Goal: Task Accomplishment & Management: Complete application form

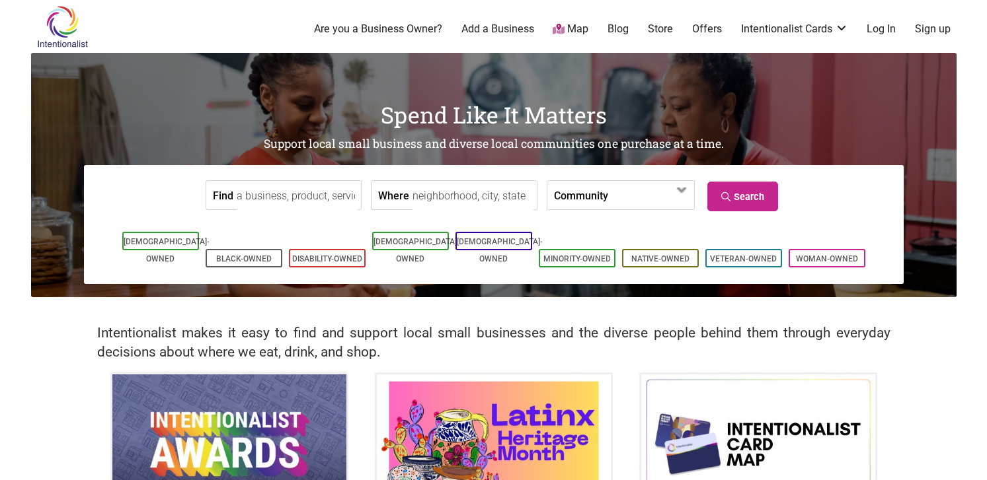
click at [952, 30] on li "Sign up" at bounding box center [935, 29] width 40 height 15
click at [935, 30] on link "Sign up" at bounding box center [933, 29] width 36 height 15
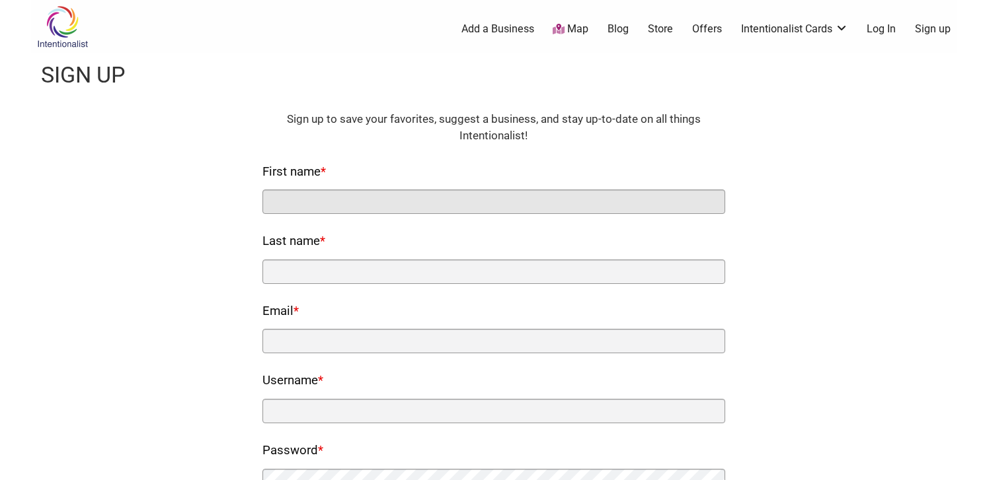
click at [357, 198] on input "First name *" at bounding box center [493, 202] width 463 height 24
type input "[PERSON_NAME]"
type input "Kipp"
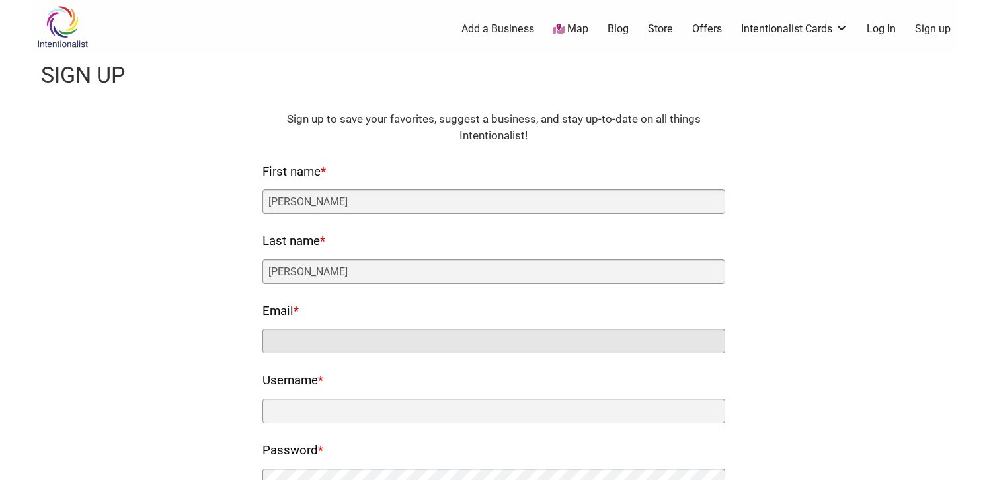
type input "laura@startuphaven.com"
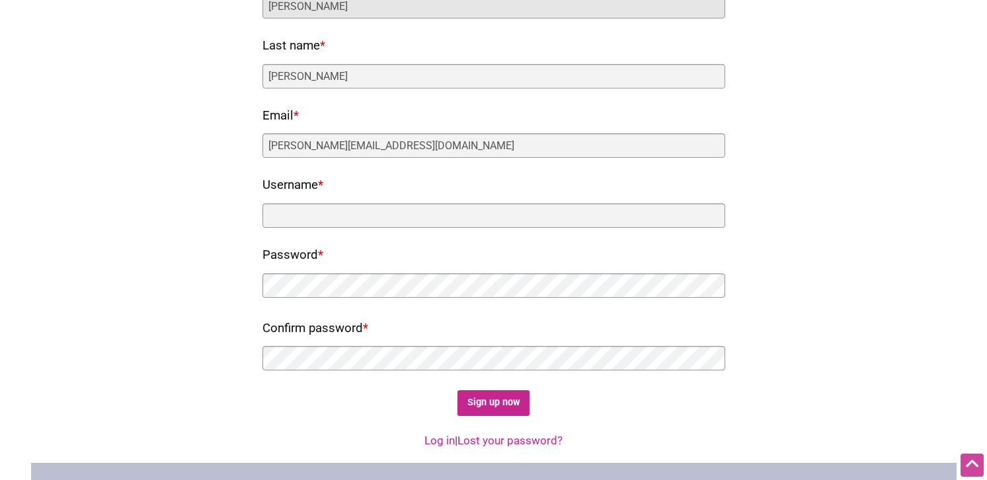
scroll to position [198, 0]
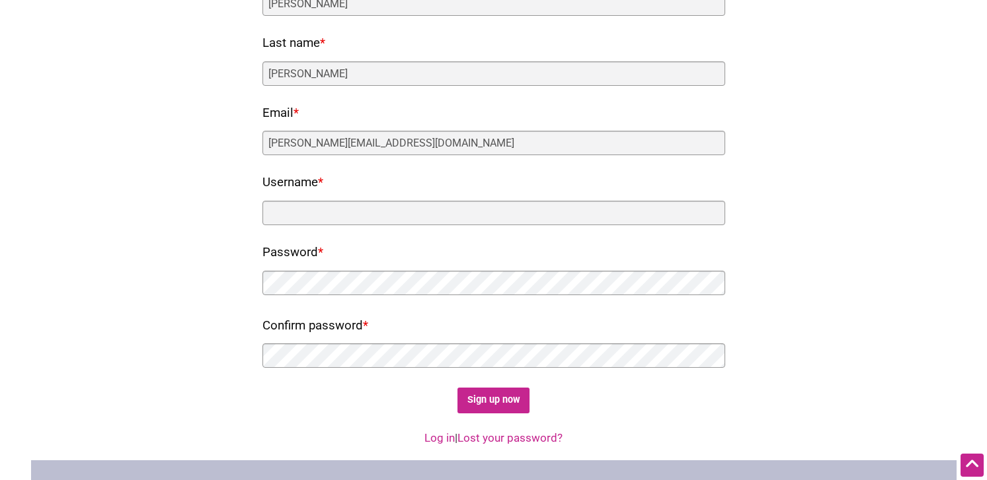
click at [338, 227] on nf-rows-wrap "HTML Sign up to save your favorites, suggest a business, and stay up-to-date on…" at bounding box center [493, 164] width 463 height 502
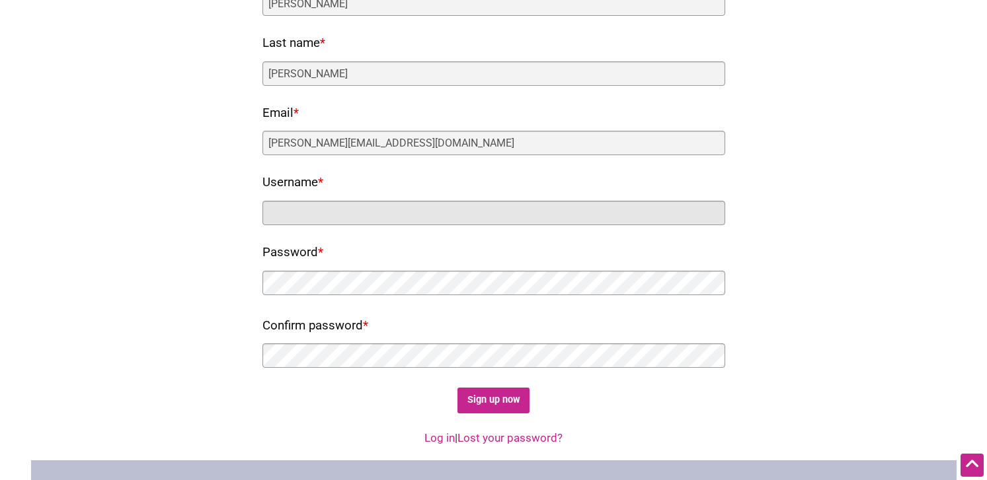
click at [338, 219] on input "Username *" at bounding box center [493, 213] width 463 height 24
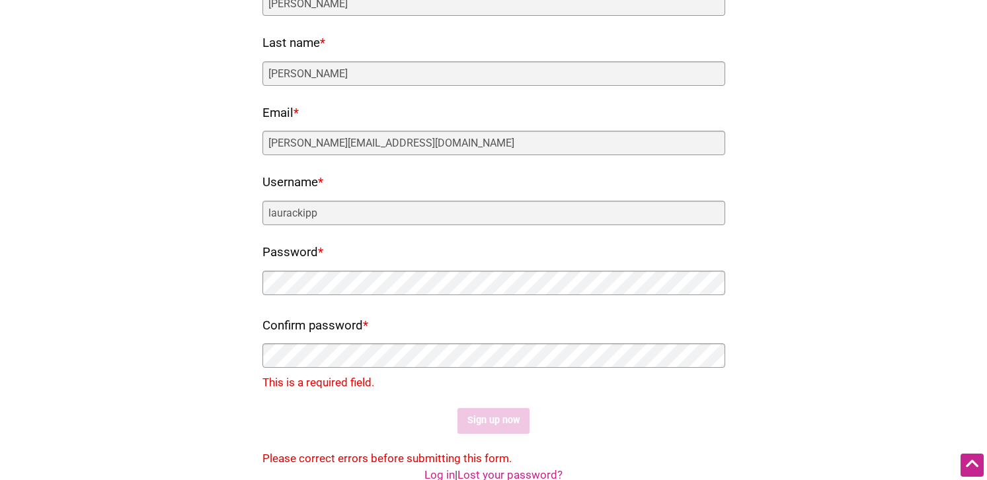
click at [188, 269] on div "Fields marked with an * are required HTML Sign up to save your favorites, sugge…" at bounding box center [493, 190] width 899 height 555
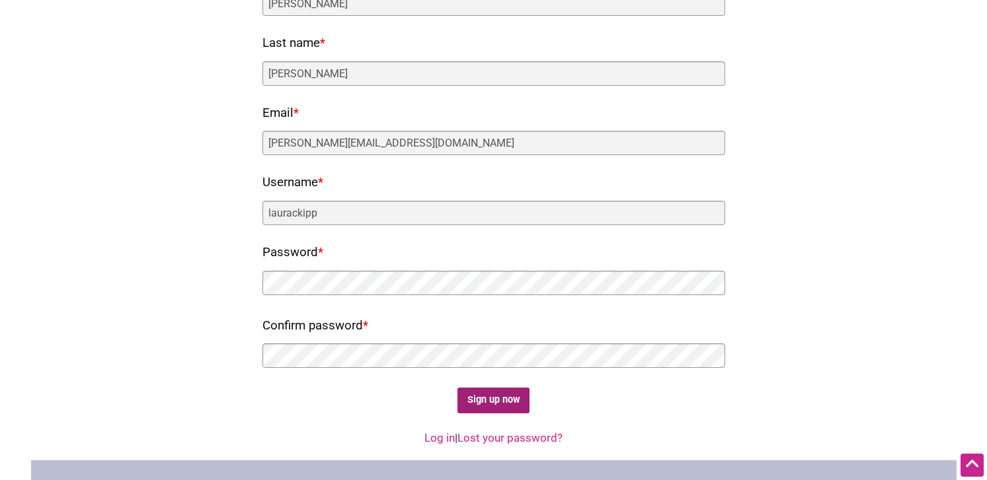
click at [491, 399] on input "Sign up now" at bounding box center [493, 401] width 72 height 26
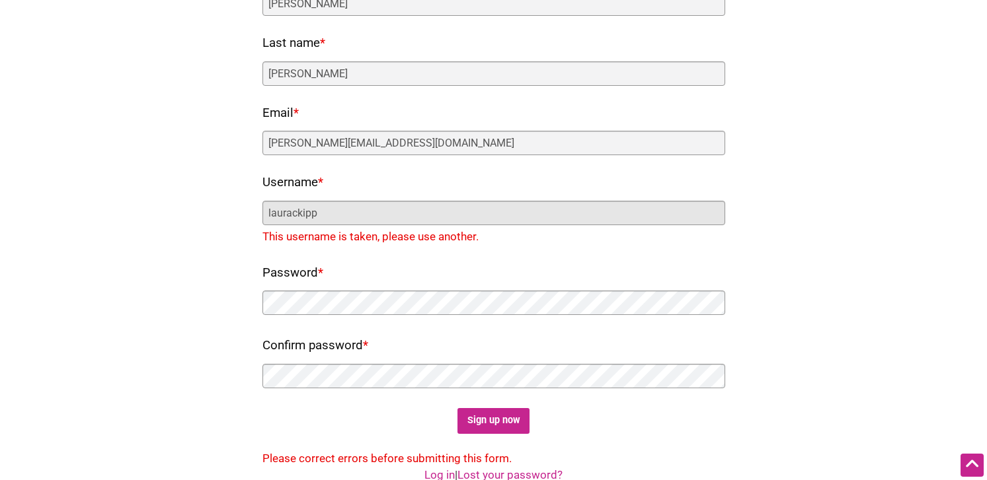
click at [297, 212] on input "laurackipp" at bounding box center [493, 213] width 463 height 24
type input "laurakipp"
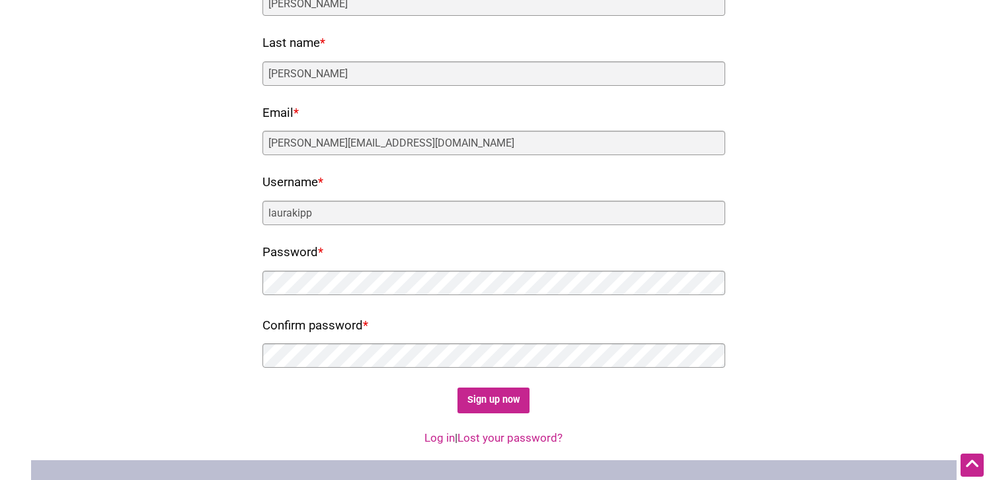
click at [441, 436] on link "Log in" at bounding box center [439, 438] width 30 height 13
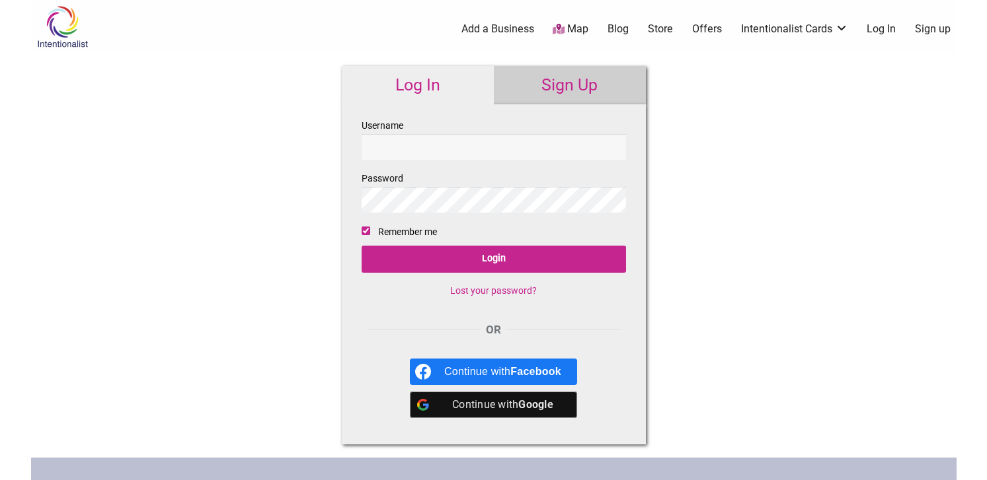
type input "laurakipp"
click at [490, 402] on div "Continue with Google" at bounding box center [502, 405] width 117 height 26
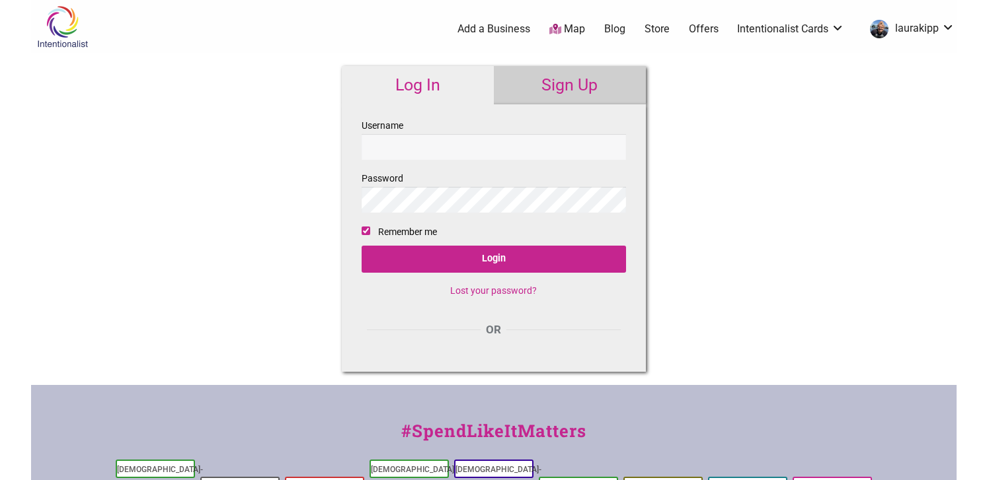
type input "laurakipp"
click at [588, 91] on link "Sign Up" at bounding box center [570, 85] width 152 height 38
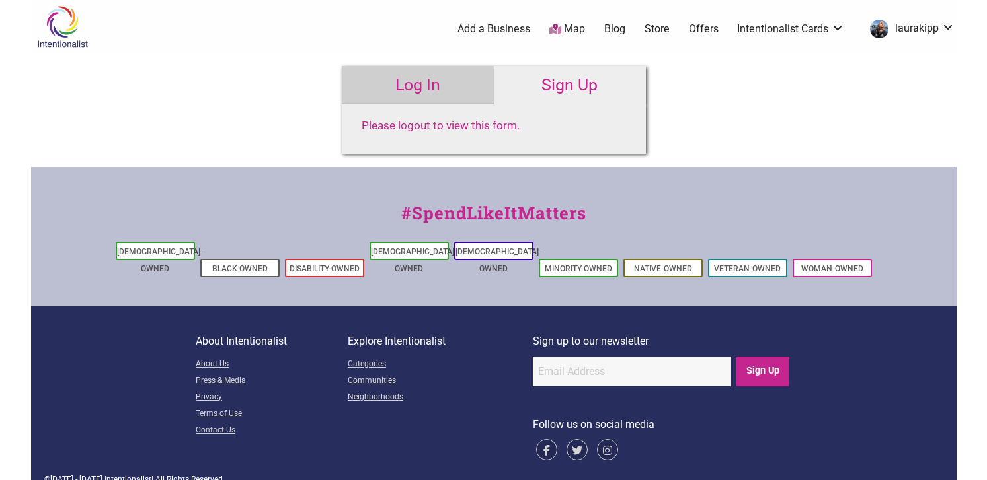
click at [939, 31] on link "laurakipp" at bounding box center [908, 29] width 91 height 24
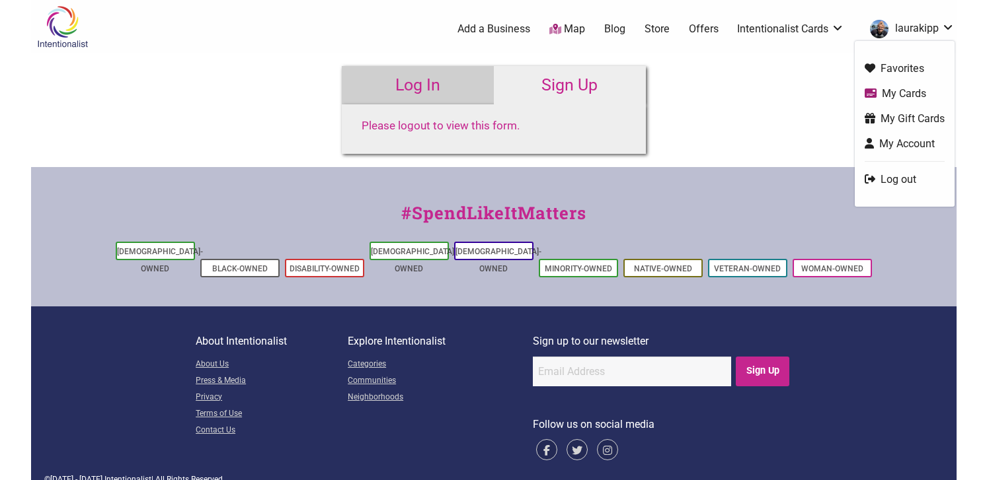
click at [904, 179] on link "Log out" at bounding box center [904, 179] width 80 height 15
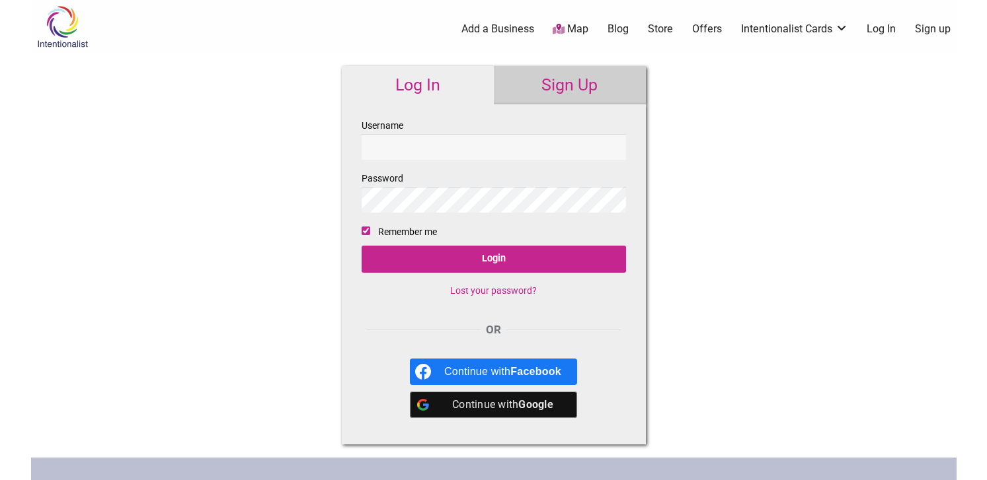
type input "laurakipp"
click at [568, 87] on link "Sign Up" at bounding box center [570, 85] width 152 height 38
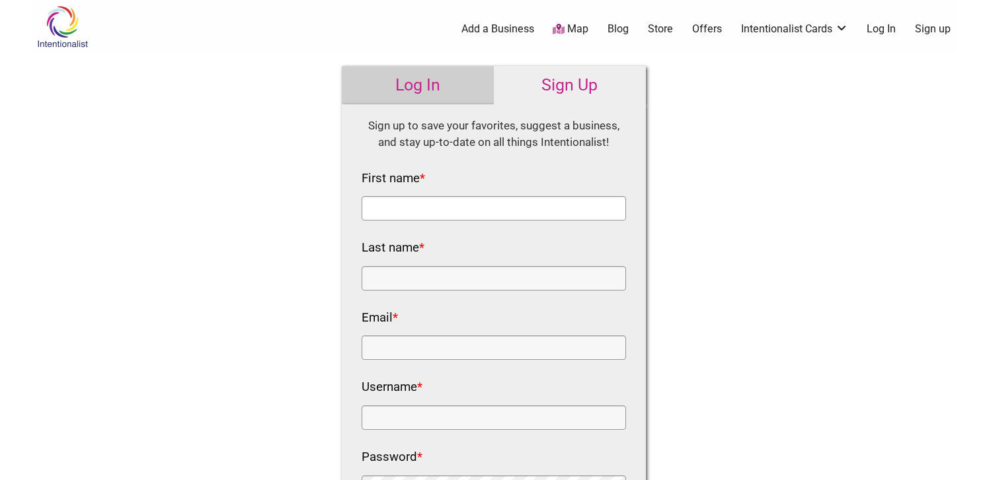
click at [420, 208] on input "First name *" at bounding box center [494, 208] width 264 height 24
type input "Startup"
click at [417, 274] on input "Last name *" at bounding box center [494, 278] width 264 height 24
type input "Haven"
click at [415, 358] on input "Email *" at bounding box center [494, 348] width 264 height 24
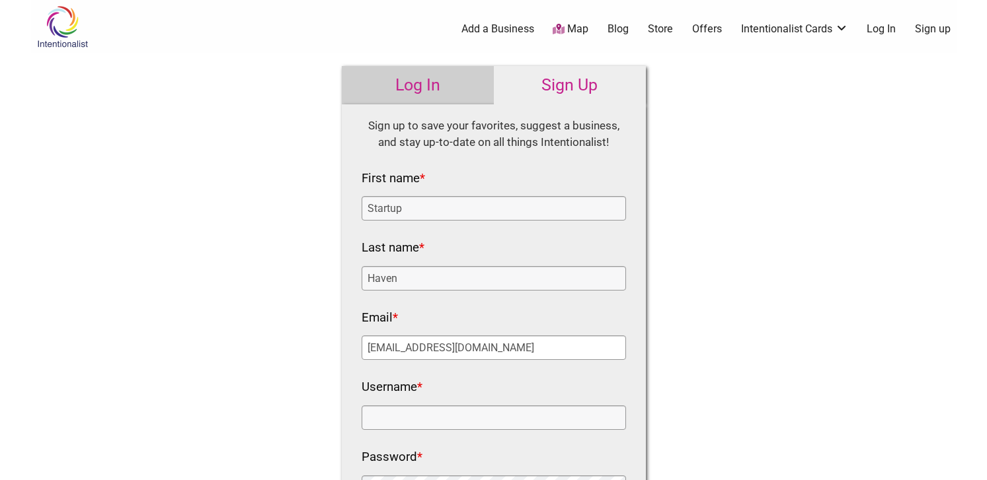
click at [406, 348] on input "[EMAIL_ADDRESS][DOMAIN_NAME]" at bounding box center [494, 348] width 264 height 24
type input "[EMAIL_ADDRESS][DOMAIN_NAME]"
click at [421, 413] on input "Username *" at bounding box center [494, 418] width 264 height 24
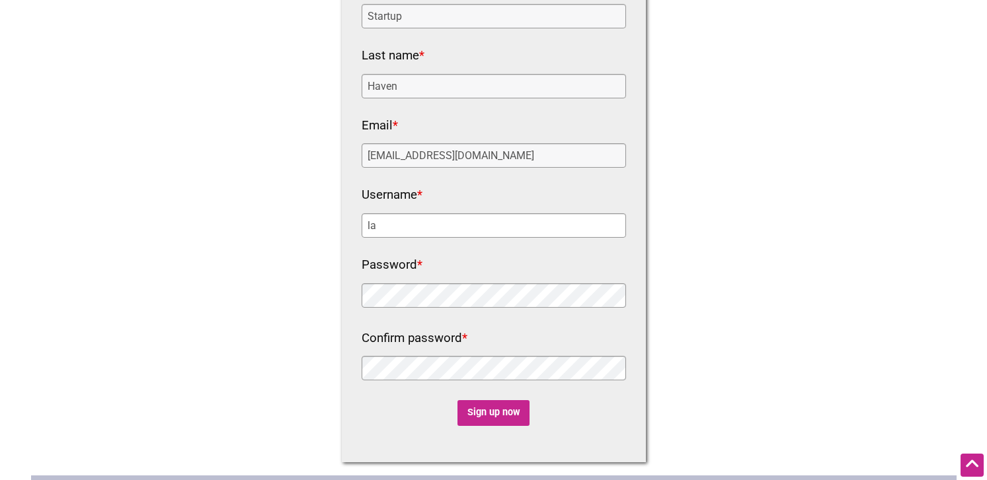
scroll to position [193, 0]
type input "l"
type input "StartupHaven"
click at [334, 286] on div "Log In Sign Up Username laurakipp Password Remember me Login Lost your password…" at bounding box center [493, 167] width 330 height 615
click at [332, 286] on div "Log In Sign Up Username laurakipp Password Remember me Login Lost your password…" at bounding box center [493, 167] width 330 height 615
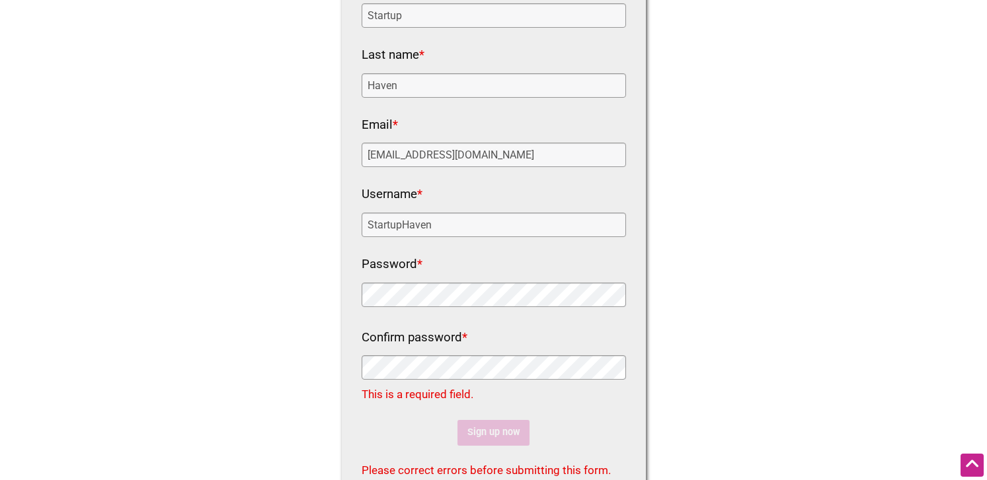
click at [347, 290] on div "Fields marked with an * are required HTML Sign up to save your favorites, sugge…" at bounding box center [494, 205] width 304 height 588
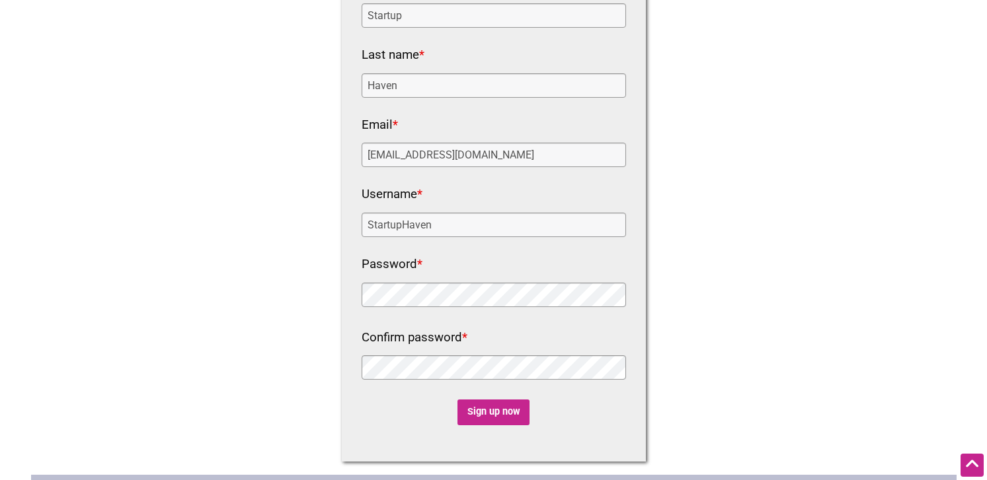
click at [609, 395] on nf-rows-wrap "HTML Sign up to save your favorites, suggest a business, and stay up-to-date on…" at bounding box center [494, 176] width 264 height 502
click at [533, 406] on div "Sign up now" at bounding box center [494, 413] width 264 height 26
click at [506, 408] on input "Sign up now" at bounding box center [493, 413] width 72 height 26
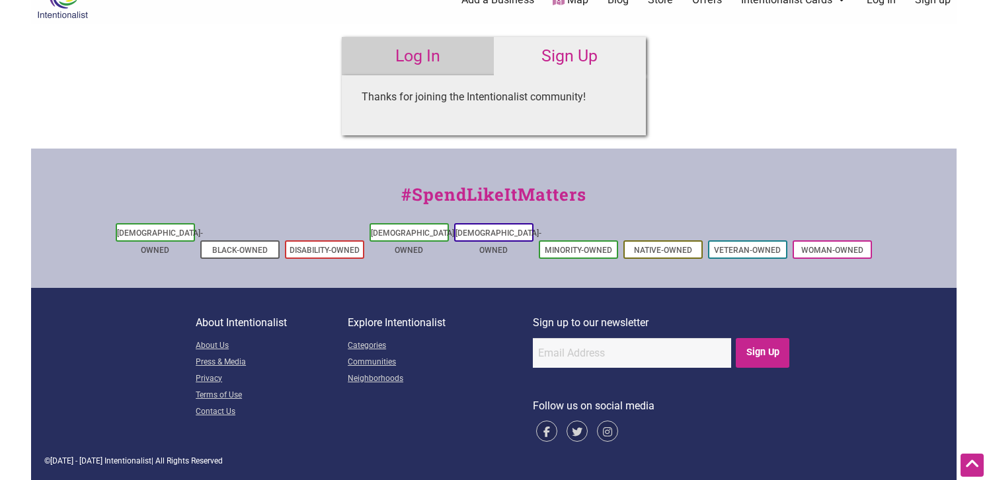
scroll to position [0, 0]
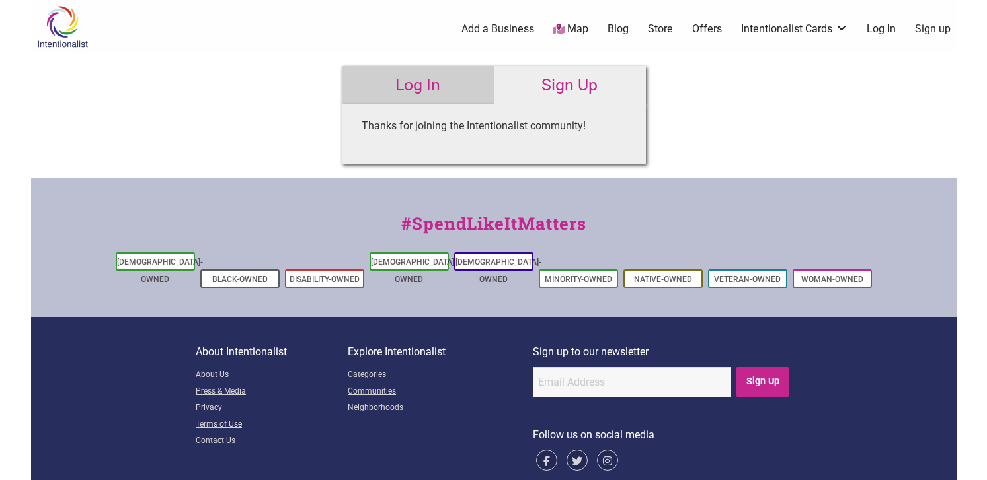
click at [901, 108] on div "Intentionalist Spend like it matters 0 Add a Business Map Blog Store Offers Int…" at bounding box center [493, 255] width 925 height 510
click at [876, 26] on link "Log In" at bounding box center [880, 29] width 29 height 15
